Goal: Navigation & Orientation: Go to known website

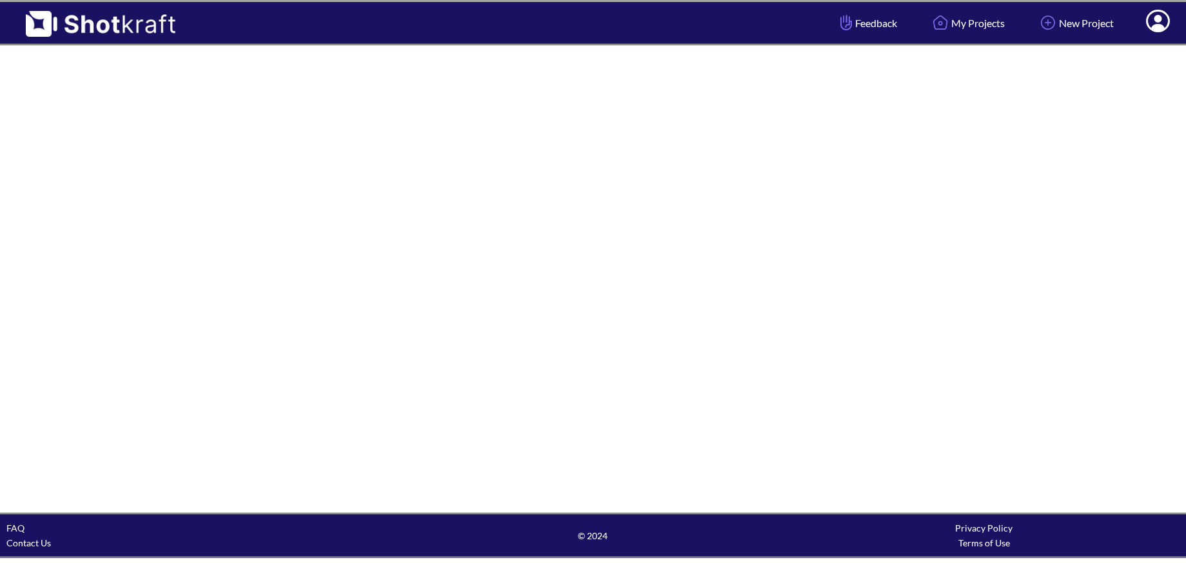
click at [870, 299] on div at bounding box center [593, 279] width 1186 height 466
